Goal: Transaction & Acquisition: Book appointment/travel/reservation

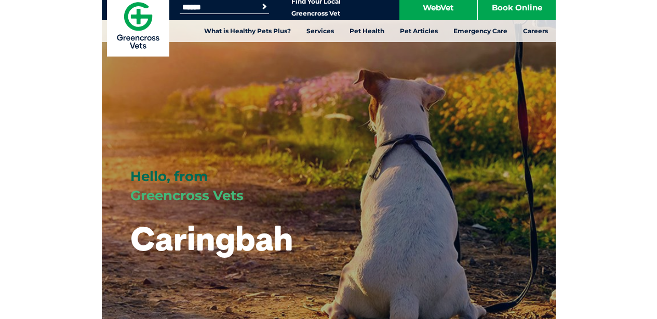
scroll to position [7, 0]
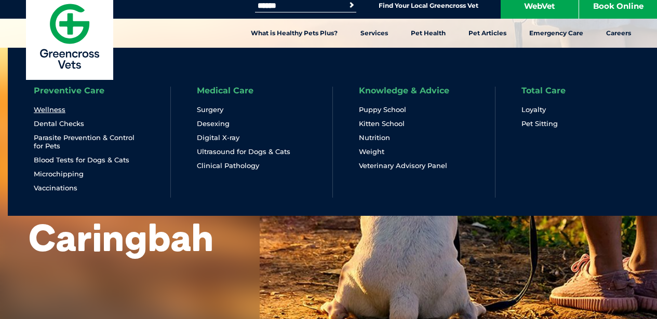
click at [51, 107] on link "Wellness" at bounding box center [50, 109] width 32 height 9
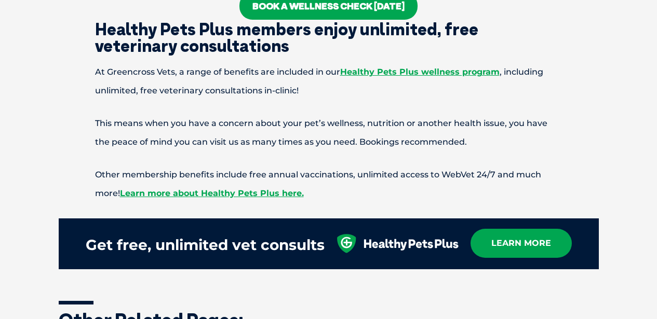
scroll to position [851, 0]
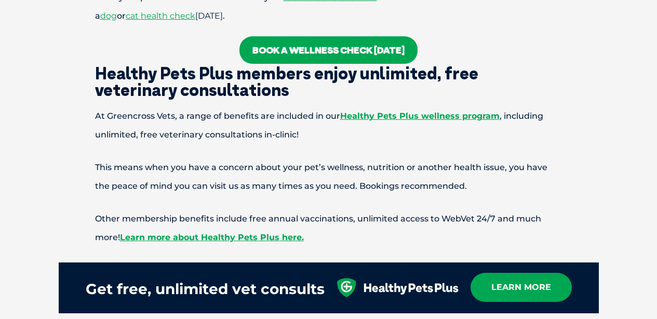
click at [292, 53] on link "Book a wellness check today" at bounding box center [328, 50] width 178 height 28
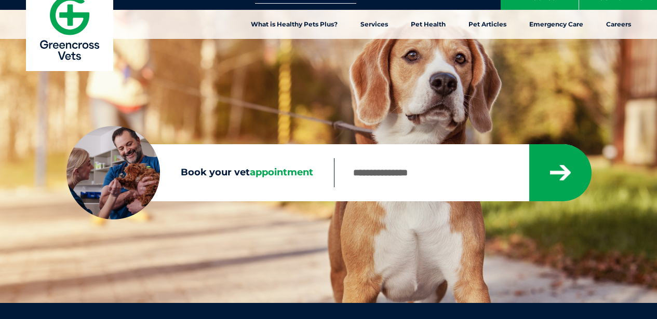
scroll to position [21, 0]
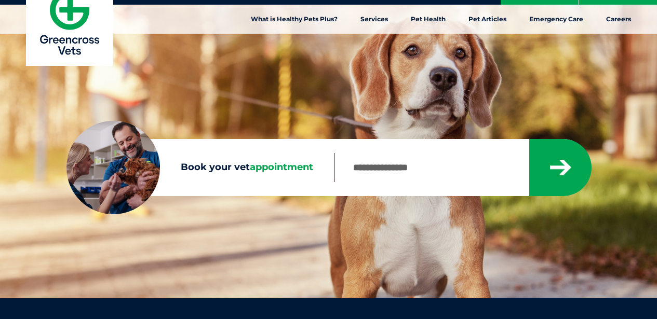
click at [362, 153] on div "Sorry, no results within 20km Check your entry and try again." at bounding box center [462, 167] width 257 height 57
click at [362, 161] on input "Book your vet appointment" at bounding box center [431, 167] width 195 height 29
type input "****"
click at [560, 167] on button "submit" at bounding box center [560, 167] width 62 height 57
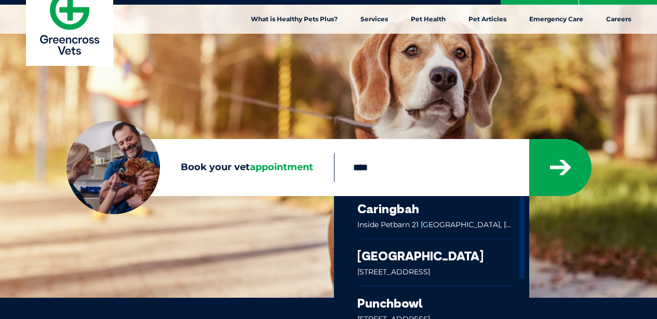
click at [408, 211] on link at bounding box center [435, 217] width 157 height 43
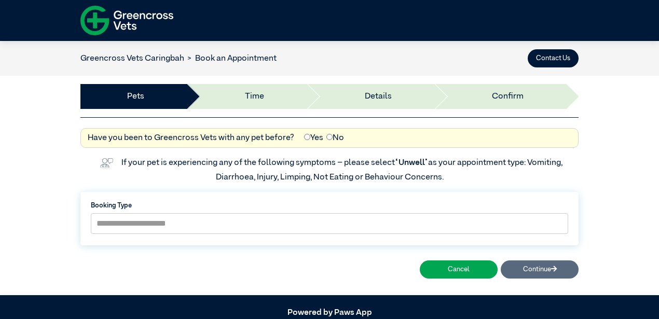
scroll to position [44, 0]
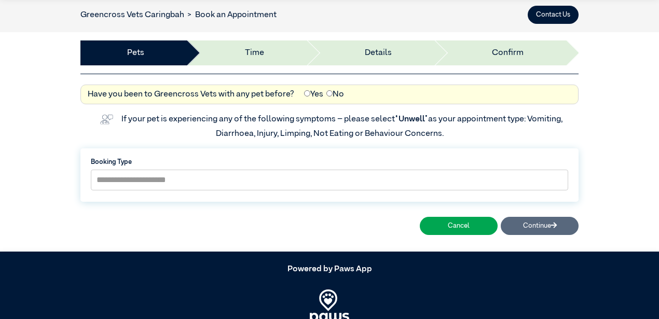
click at [321, 167] on label "Booking Type" at bounding box center [330, 162] width 478 height 10
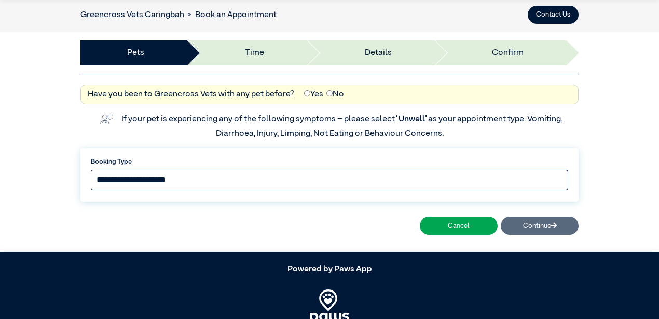
select select "*****"
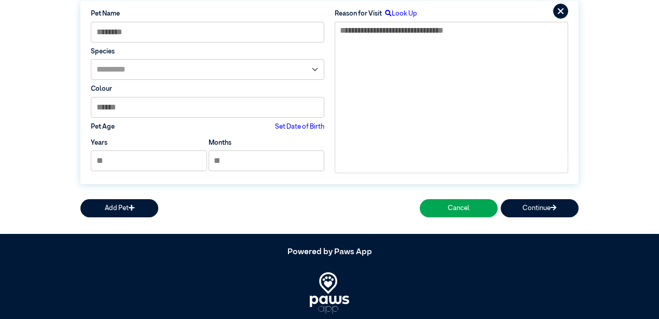
scroll to position [157, 0]
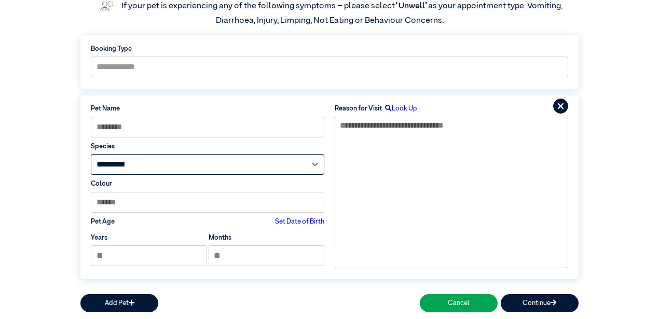
select select "*****"
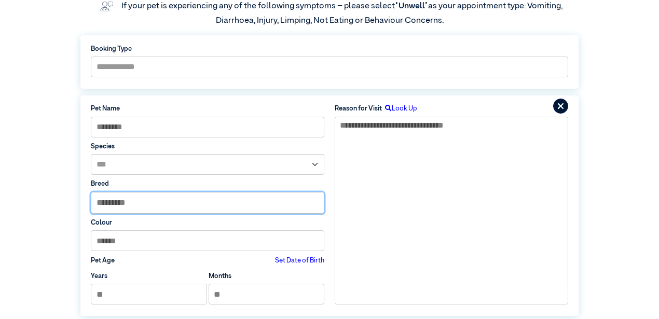
click at [259, 205] on input "text" at bounding box center [207, 203] width 233 height 21
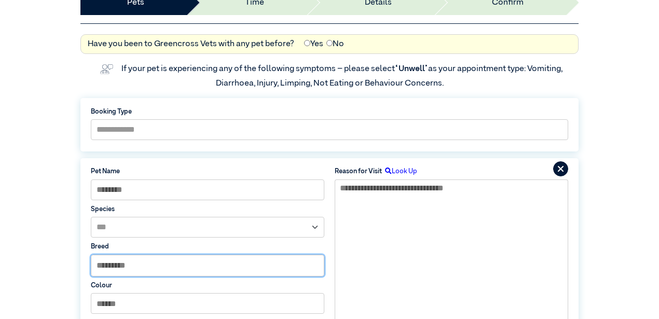
scroll to position [97, 0]
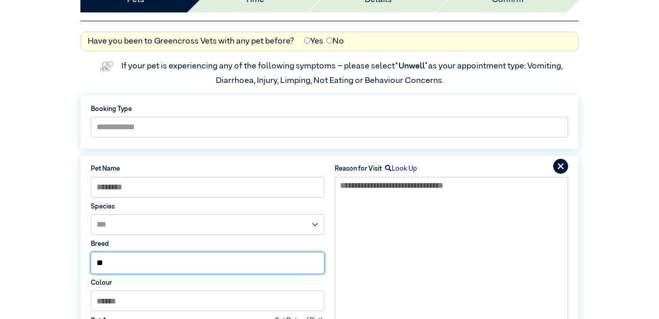
type input "*"
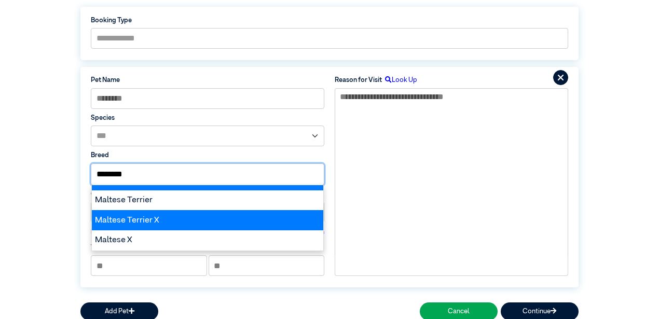
scroll to position [169, 0]
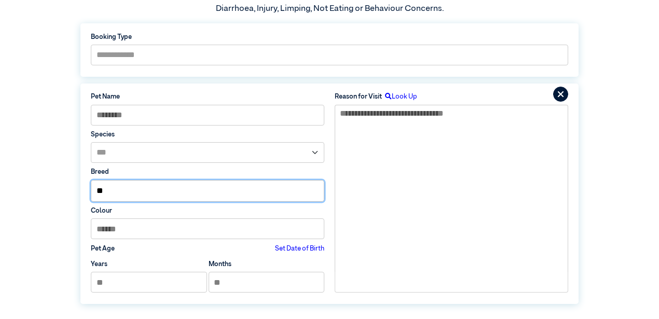
type input "*"
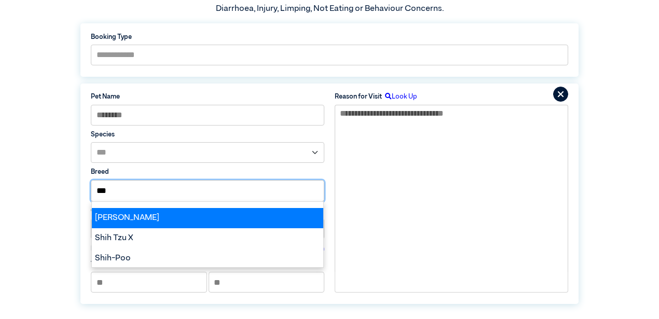
scroll to position [77, 0]
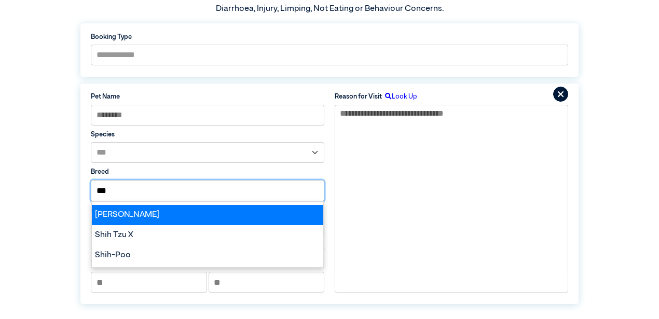
type input "***"
click at [168, 216] on div "Shih Tzu" at bounding box center [208, 215] width 232 height 20
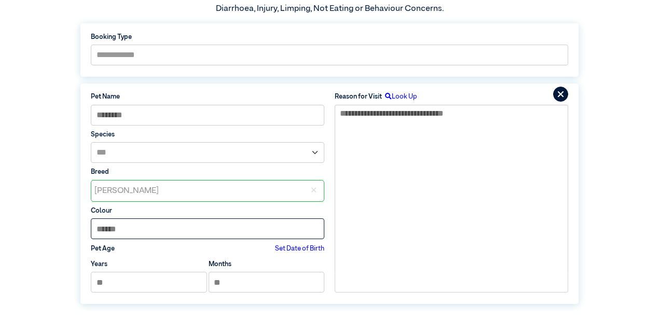
click at [167, 225] on input at bounding box center [208, 229] width 234 height 21
type input "*****"
type input "**"
type input "*"
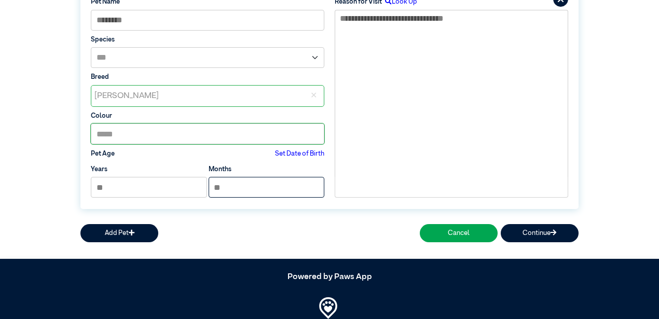
scroll to position [268, 0]
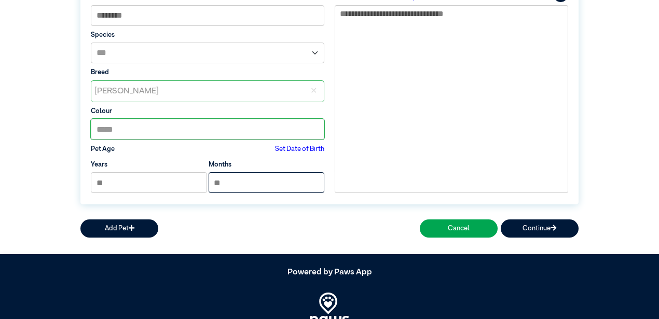
type input "*"
click at [508, 205] on div "**********" at bounding box center [329, 67] width 508 height 291
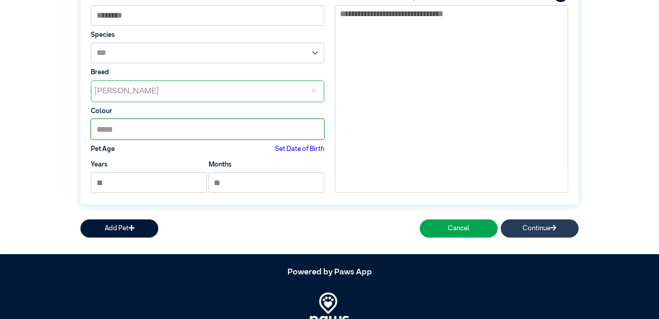
click at [510, 224] on button "Continue" at bounding box center [540, 229] width 78 height 18
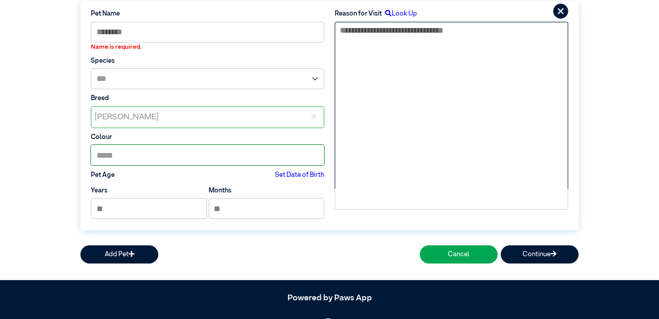
click at [488, 133] on textarea at bounding box center [452, 106] width 234 height 168
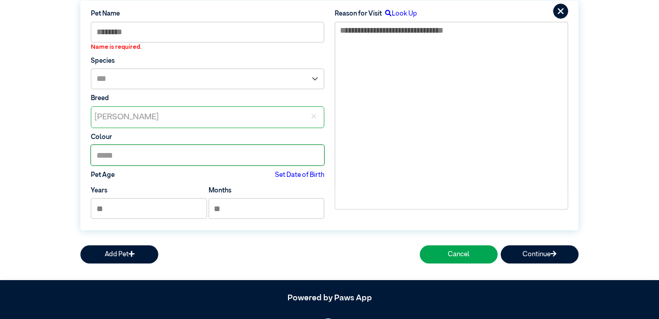
click at [409, 17] on label "Look Up" at bounding box center [399, 14] width 35 height 10
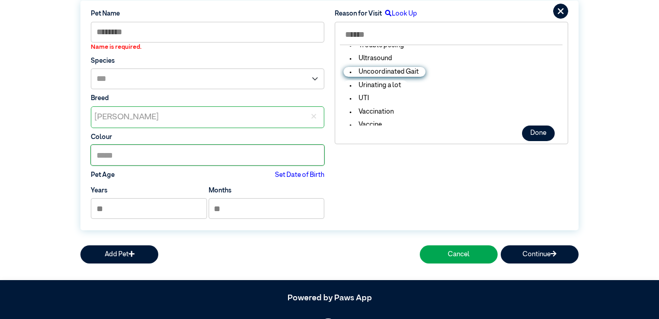
scroll to position [2028, 0]
click at [357, 95] on li "UTI" at bounding box center [360, 98] width 32 height 10
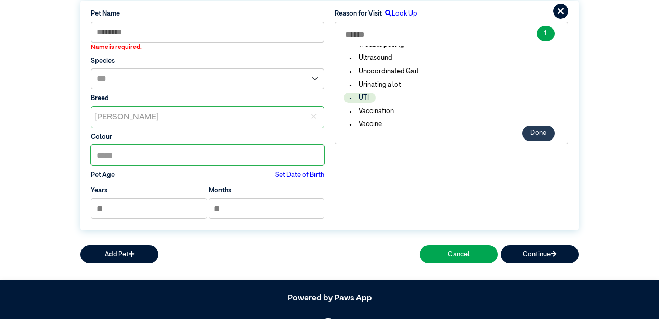
click at [542, 131] on button "Done" at bounding box center [538, 134] width 33 height 16
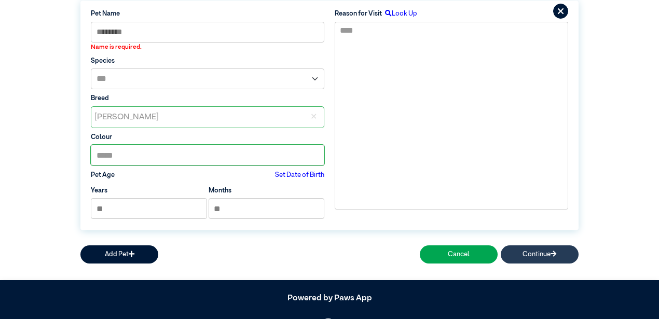
click at [559, 262] on button "Continue" at bounding box center [540, 255] width 78 height 18
click at [559, 254] on button "Continue" at bounding box center [540, 255] width 78 height 18
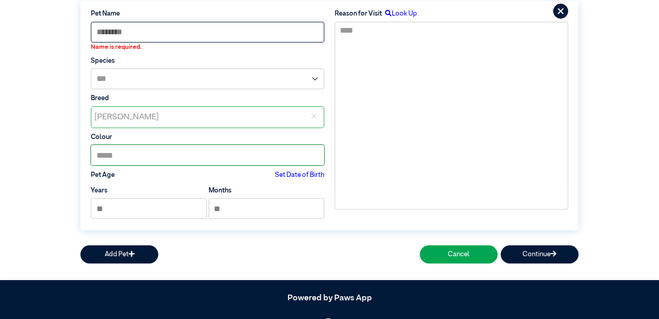
click at [217, 30] on input at bounding box center [208, 32] width 234 height 21
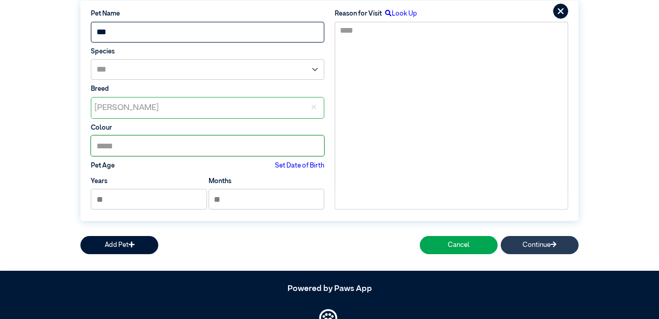
type input "***"
click at [561, 247] on button "Continue" at bounding box center [540, 245] width 78 height 18
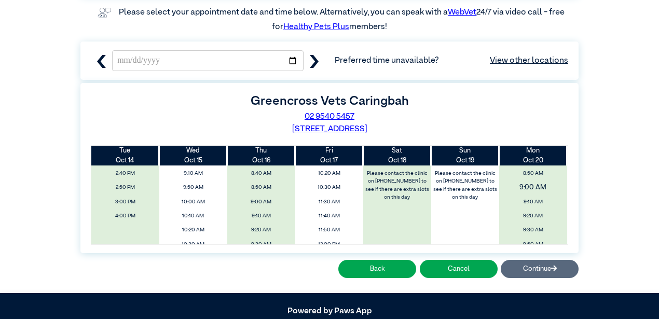
scroll to position [170, 0]
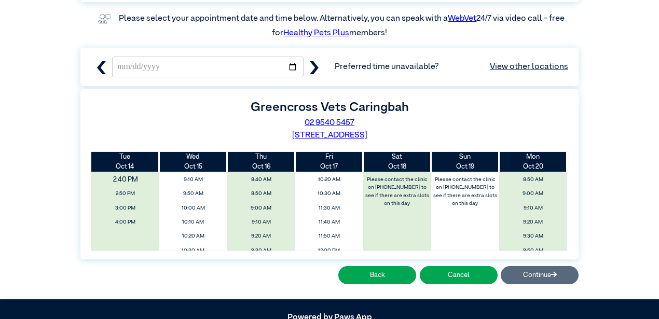
click at [121, 178] on span "2:40 PM" at bounding box center [125, 180] width 81 height 16
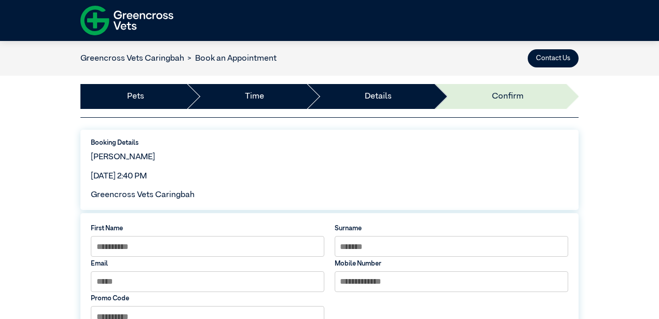
scroll to position [0, 0]
click at [536, 53] on button "Contact Us" at bounding box center [553, 58] width 51 height 18
